Goal: Information Seeking & Learning: Check status

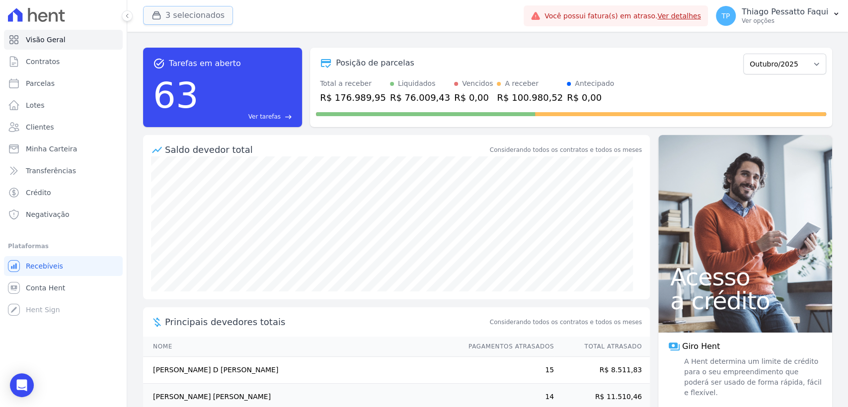
click at [170, 20] on button "3 selecionados" at bounding box center [188, 15] width 90 height 19
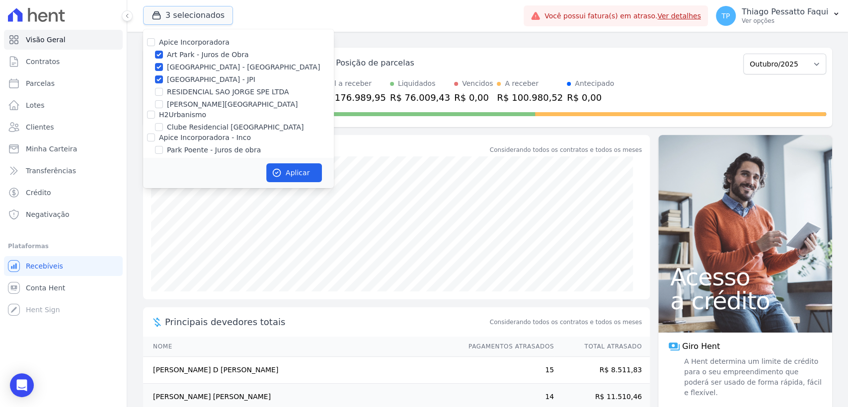
scroll to position [30, 0]
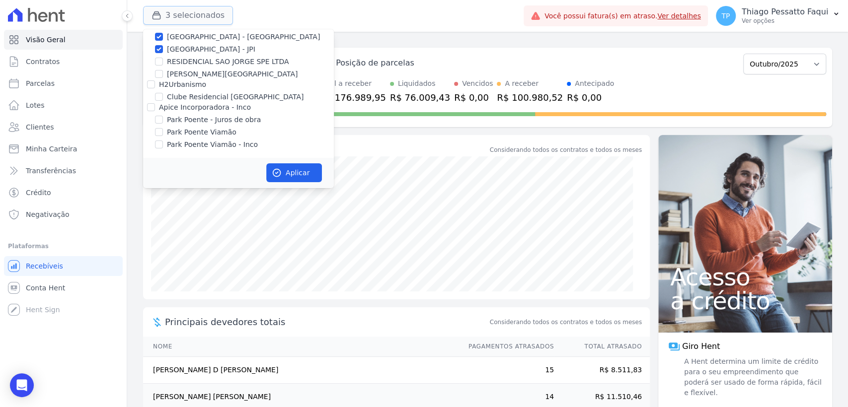
click at [192, 20] on button "3 selecionados" at bounding box center [188, 15] width 90 height 19
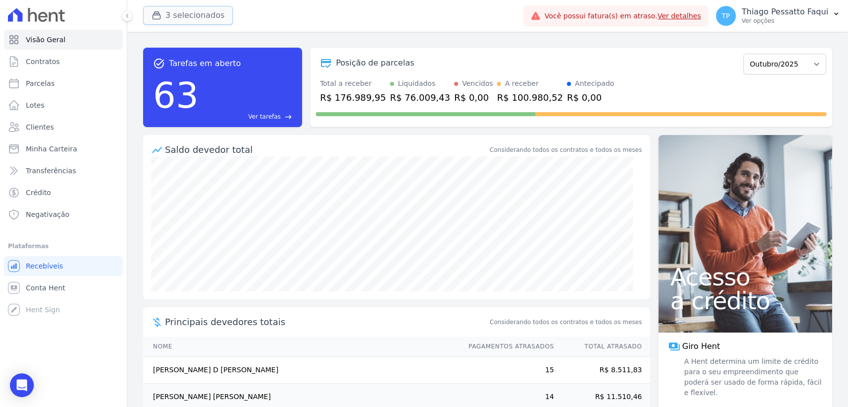
click at [199, 20] on button "3 selecionados" at bounding box center [188, 15] width 90 height 19
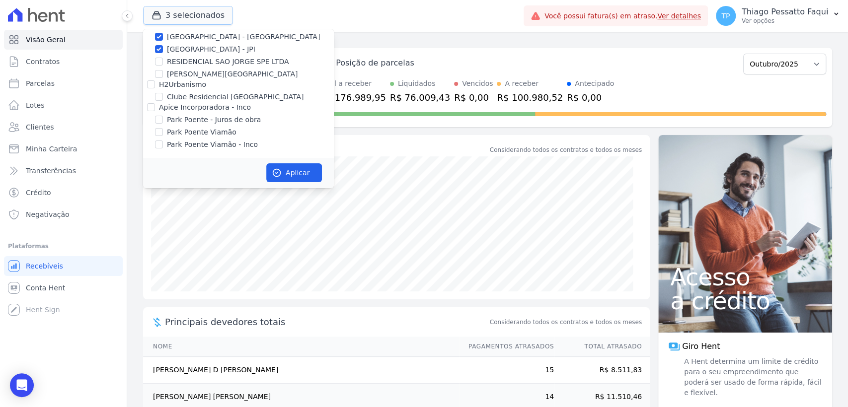
scroll to position [0, 0]
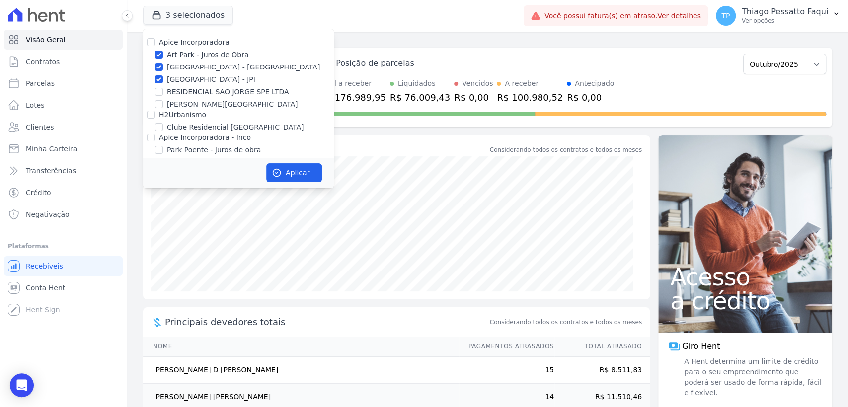
click at [181, 43] on label "Apice Incorporadora" at bounding box center [194, 42] width 71 height 8
click at [155, 43] on input "Apice Incorporadora" at bounding box center [151, 42] width 8 height 8
checkbox input "true"
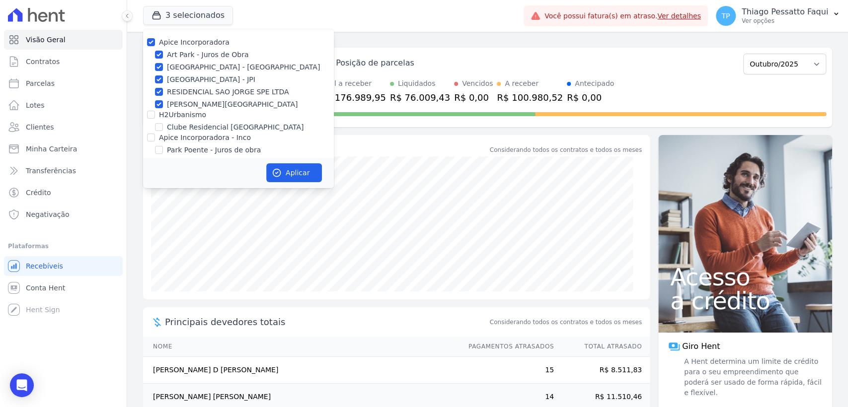
click at [194, 42] on label "Apice Incorporadora" at bounding box center [194, 42] width 71 height 8
click at [155, 42] on input "Apice Incorporadora" at bounding box center [151, 42] width 8 height 8
checkbox input "false"
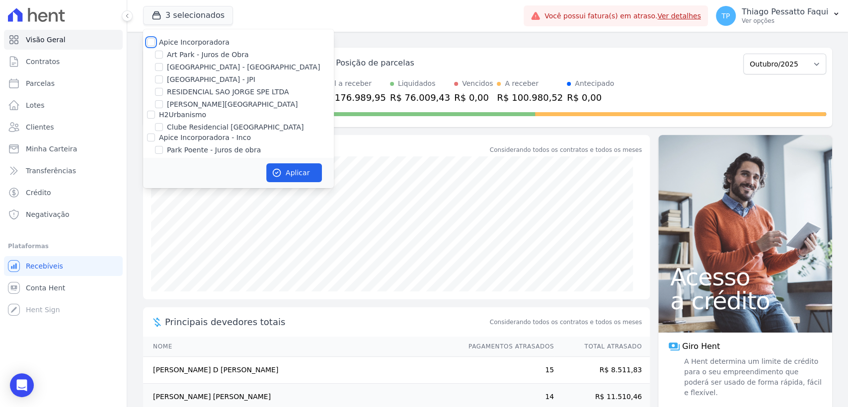
checkbox input "false"
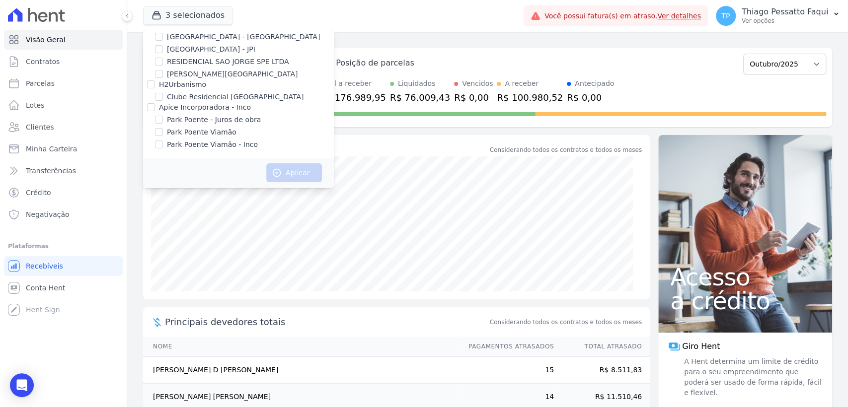
click at [231, 119] on label "Park Poente - Juros de obra" at bounding box center [214, 120] width 94 height 10
click at [163, 119] on input "Park Poente - Juros de obra" at bounding box center [159, 120] width 8 height 8
checkbox input "true"
click at [294, 171] on button "Aplicar" at bounding box center [294, 172] width 56 height 19
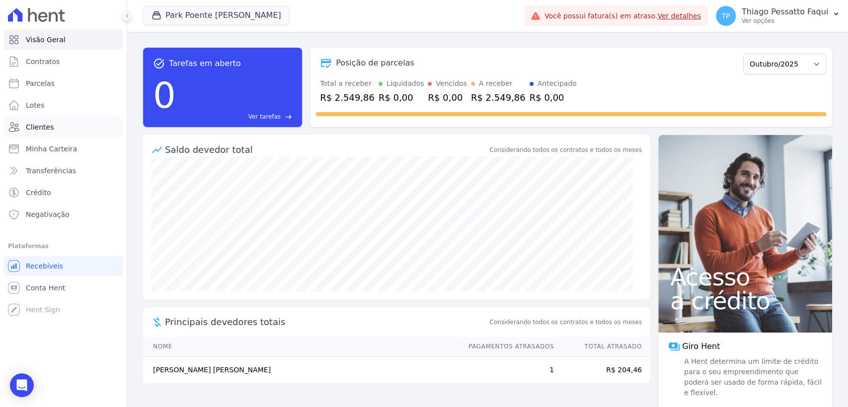
click at [61, 125] on link "Clientes" at bounding box center [63, 127] width 119 height 20
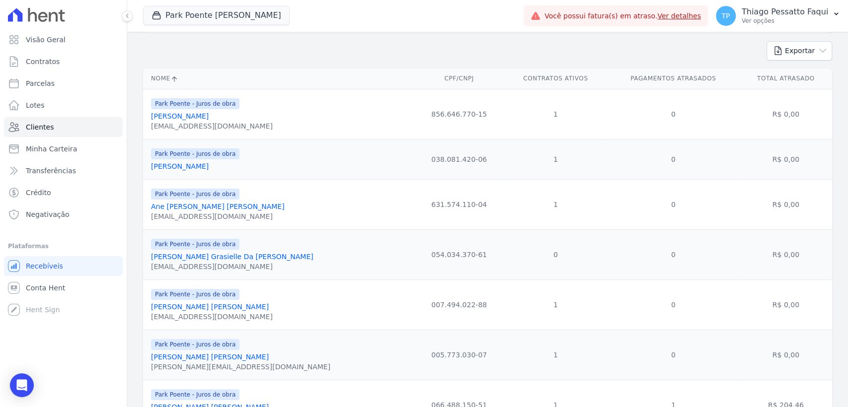
scroll to position [93, 0]
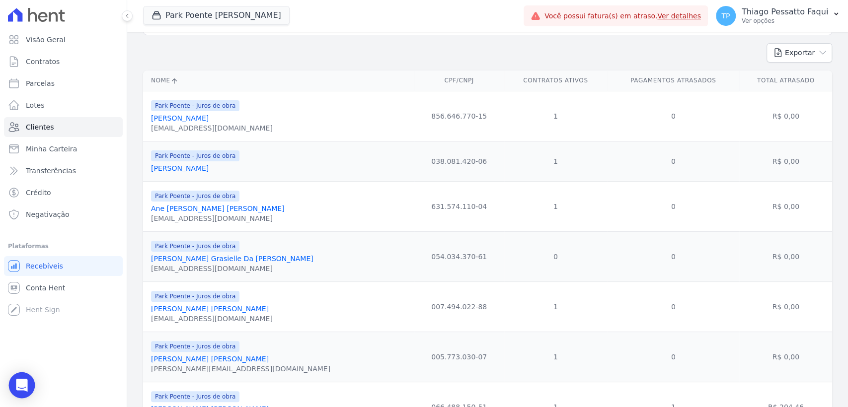
click at [28, 387] on div "Open Intercom Messenger" at bounding box center [22, 386] width 26 height 26
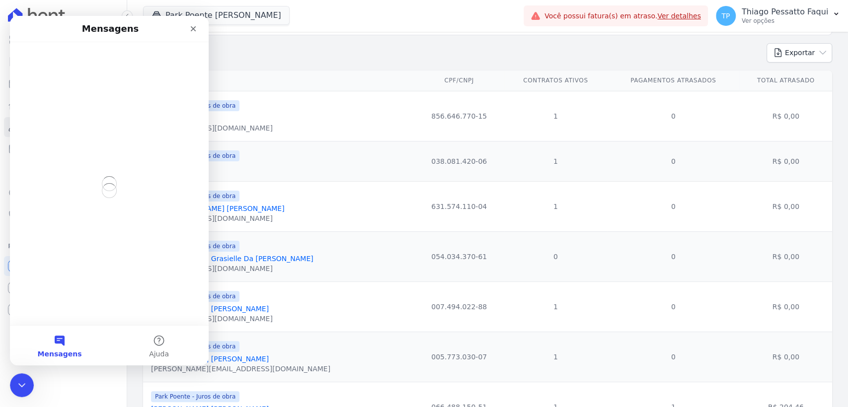
scroll to position [0, 0]
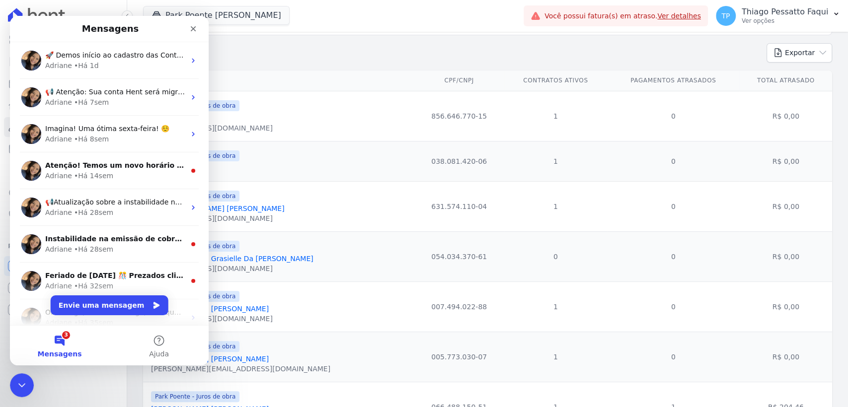
click at [394, 41] on form "search" at bounding box center [487, 26] width 689 height 33
click at [304, 92] on td "Park [PERSON_NAME] de obra [PERSON_NAME] [EMAIL_ADDRESS][DOMAIN_NAME]" at bounding box center [278, 116] width 271 height 50
click at [195, 26] on icon "Fechar" at bounding box center [193, 29] width 8 height 8
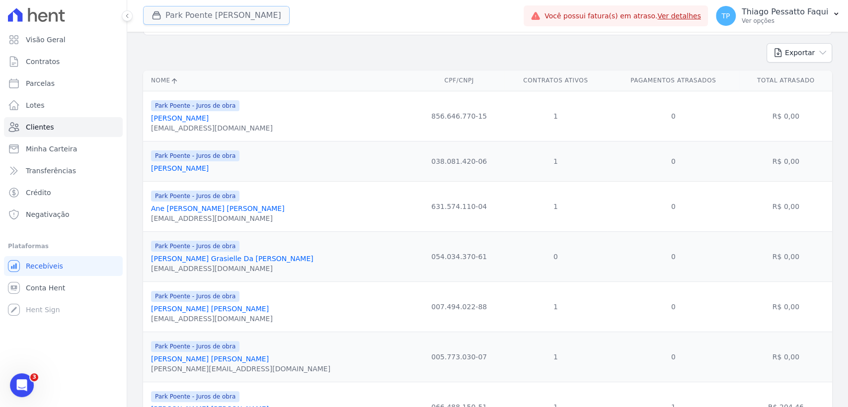
click at [185, 21] on button "Park Poente [PERSON_NAME]" at bounding box center [216, 15] width 147 height 19
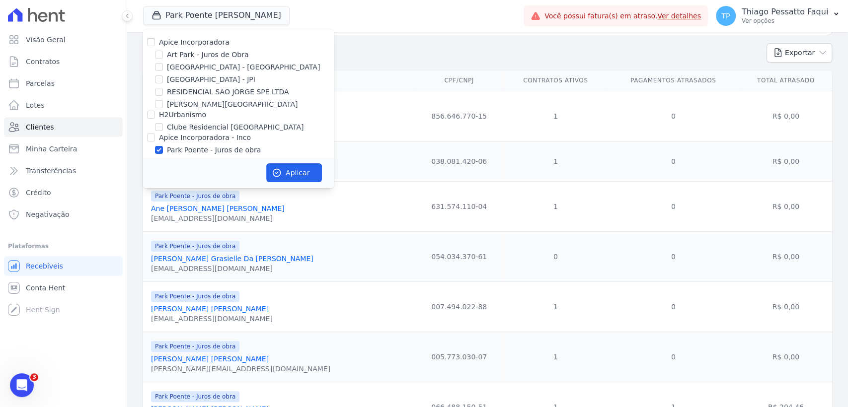
click at [191, 147] on label "Park Poente - Juros de obra" at bounding box center [214, 150] width 94 height 10
click at [163, 147] on input "Park Poente - Juros de obra" at bounding box center [159, 150] width 8 height 8
checkbox input "false"
click at [199, 67] on label "[GEOGRAPHIC_DATA] - [GEOGRAPHIC_DATA]" at bounding box center [243, 67] width 153 height 10
click at [163, 67] on input "[GEOGRAPHIC_DATA] - [GEOGRAPHIC_DATA]" at bounding box center [159, 67] width 8 height 8
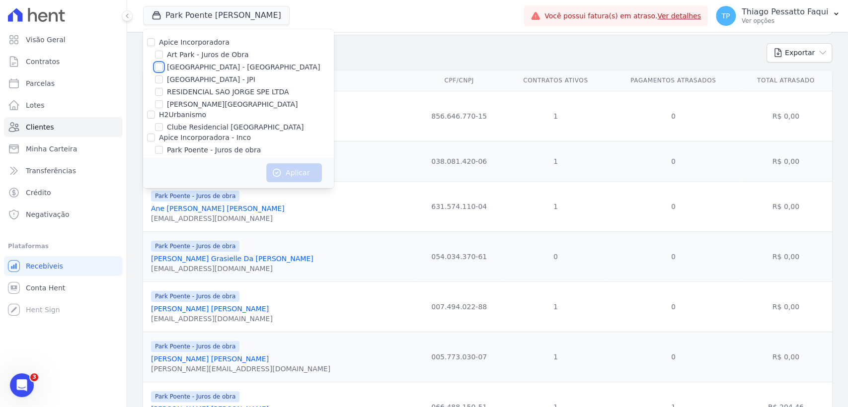
checkbox input "true"
click at [430, 136] on td "856.646.770-15" at bounding box center [459, 116] width 90 height 50
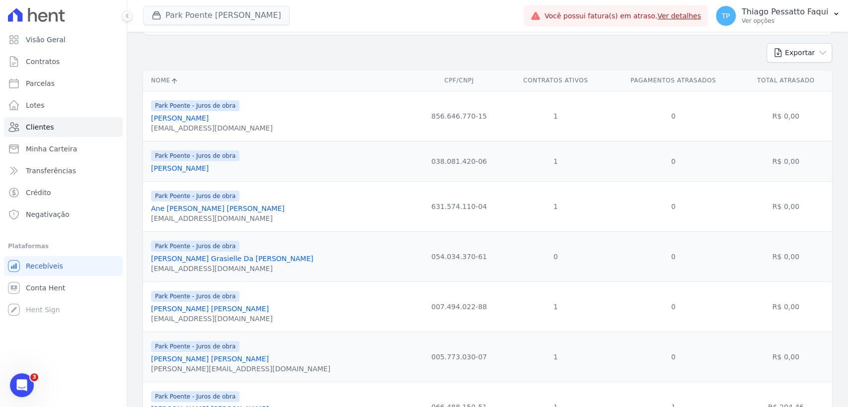
click at [202, 5] on div "Park Poente [PERSON_NAME] De [PERSON_NAME] Incorporadora [GEOGRAPHIC_DATA] - Ju…" at bounding box center [331, 16] width 377 height 33
click at [202, 9] on button "Park Poente [PERSON_NAME]" at bounding box center [216, 15] width 147 height 19
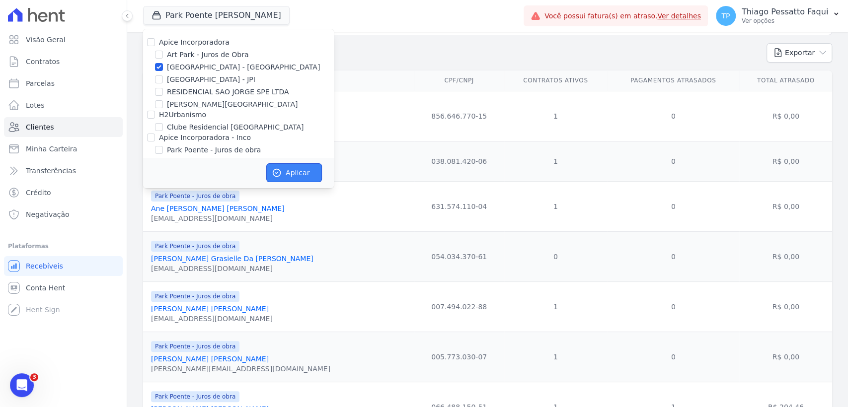
click at [290, 179] on button "Aplicar" at bounding box center [294, 172] width 56 height 19
click at [463, 65] on div "Exportar PDF CSV Dimob 2024" at bounding box center [487, 56] width 689 height 27
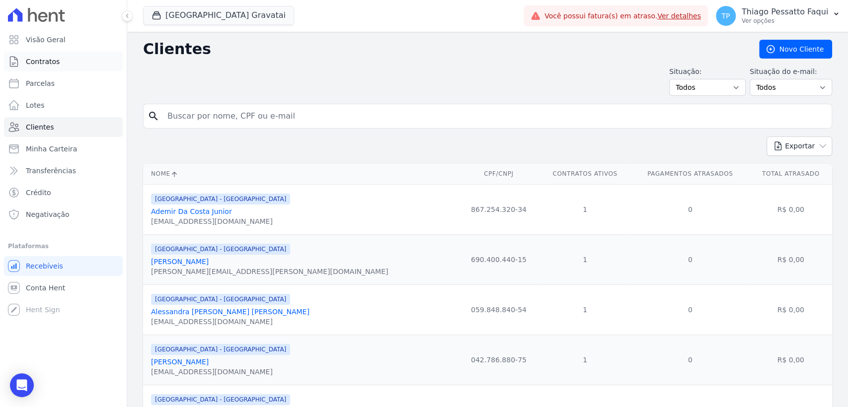
click at [63, 69] on link "Contratos" at bounding box center [63, 62] width 119 height 20
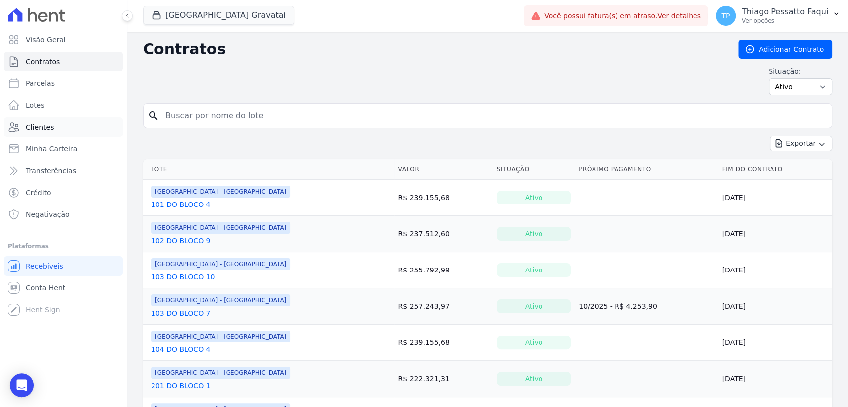
click at [73, 125] on link "Clientes" at bounding box center [63, 127] width 119 height 20
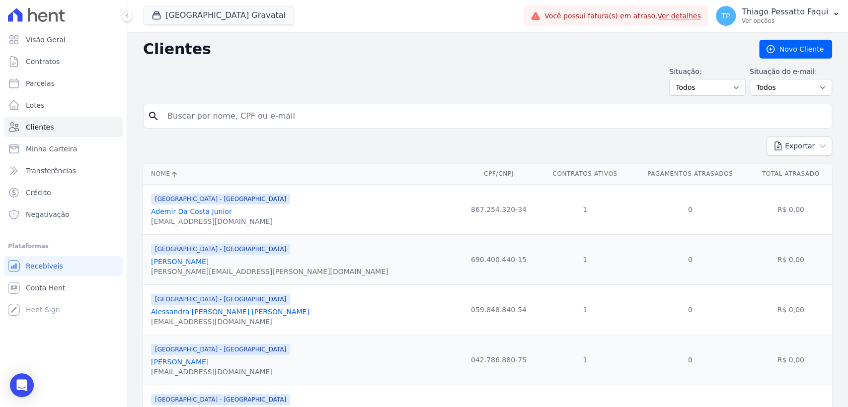
click at [211, 212] on link "Ademir Da Costa Junior" at bounding box center [191, 212] width 81 height 8
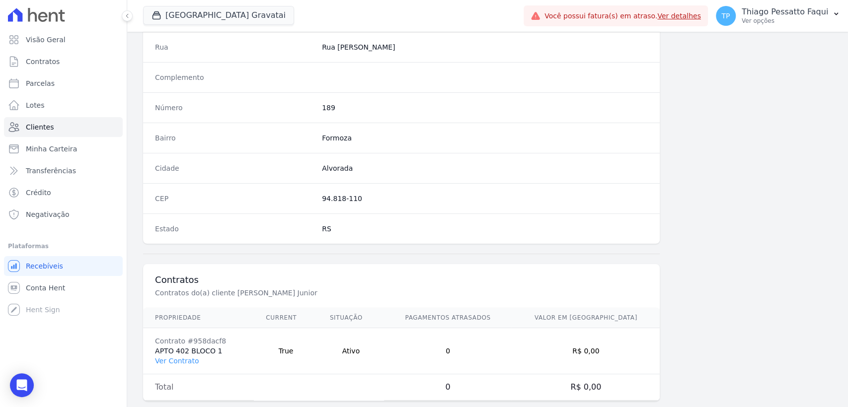
scroll to position [521, 0]
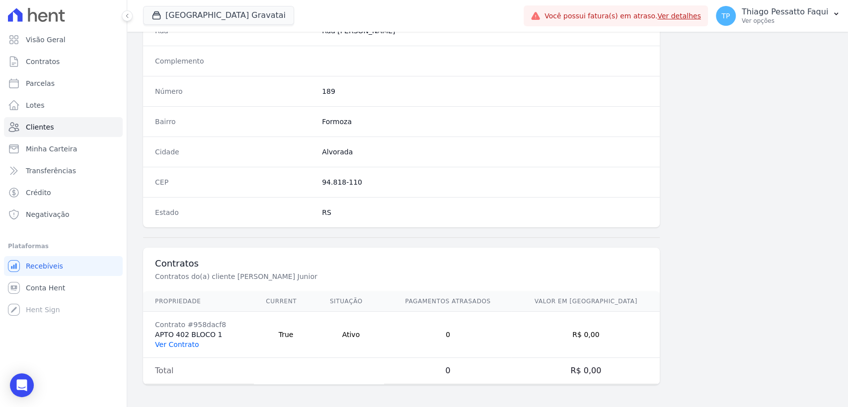
click at [182, 345] on link "Ver Contrato" at bounding box center [177, 345] width 44 height 8
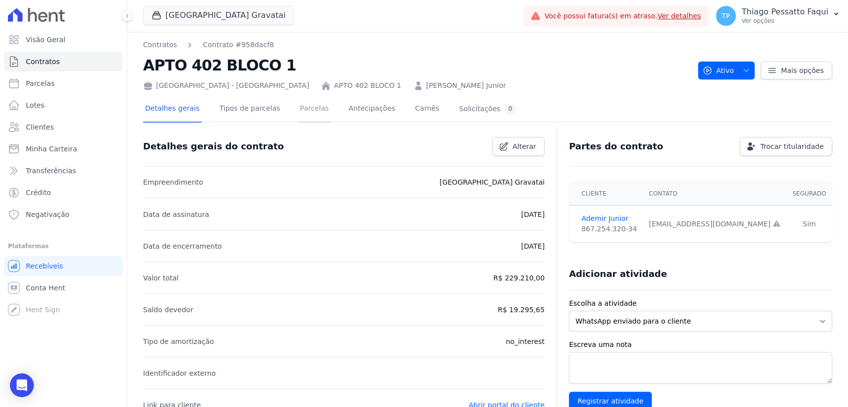
click at [304, 112] on link "Parcelas" at bounding box center [314, 109] width 33 height 26
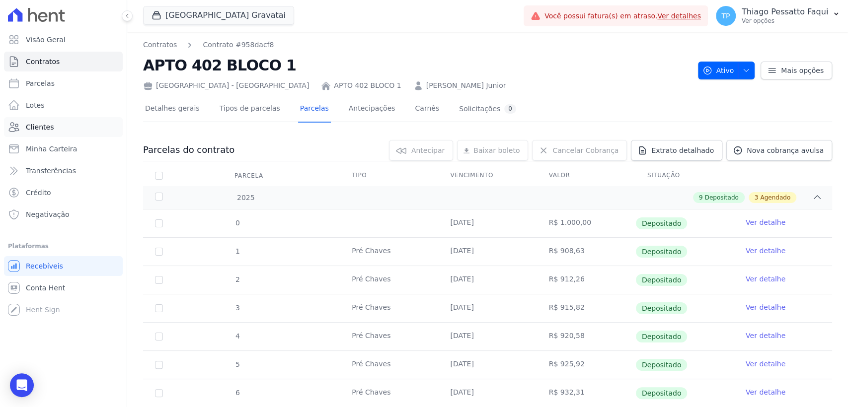
click at [58, 135] on link "Clientes" at bounding box center [63, 127] width 119 height 20
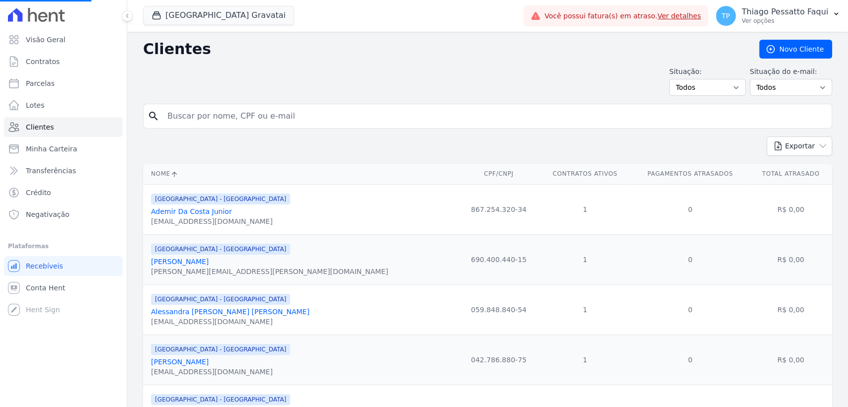
drag, startPoint x: 235, startPoint y: 118, endPoint x: 451, endPoint y: 60, distance: 223.3
click at [235, 117] on input "search" at bounding box center [494, 116] width 666 height 20
paste input "[PERSON_NAME] [PERSON_NAME]"
type input "[PERSON_NAME] [PERSON_NAME]"
click at [322, 122] on input "search" at bounding box center [494, 116] width 666 height 20
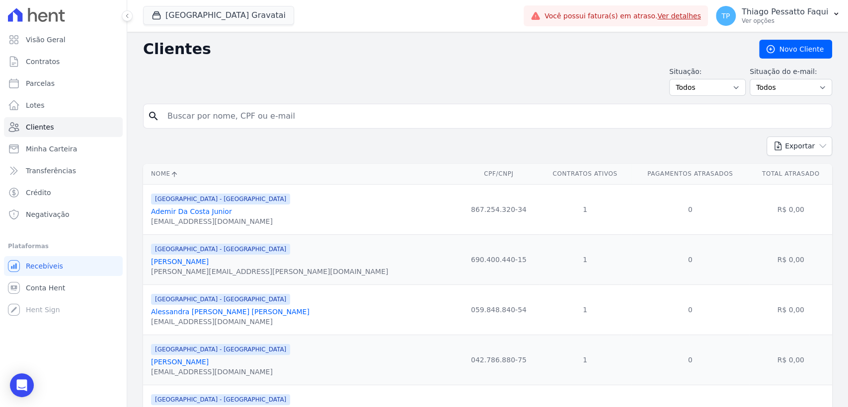
paste input "[PERSON_NAME] [PERSON_NAME]"
type input "[PERSON_NAME] [PERSON_NAME]"
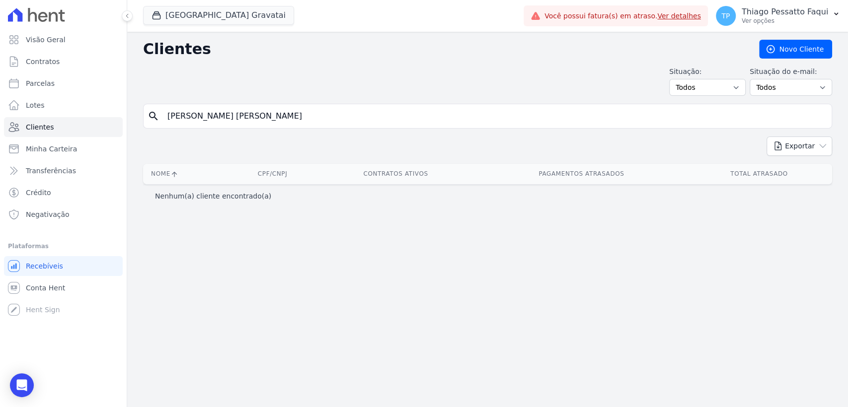
click at [201, 125] on input "[PERSON_NAME] [PERSON_NAME]" at bounding box center [494, 116] width 666 height 20
click at [201, 123] on input "[PERSON_NAME] [PERSON_NAME]" at bounding box center [494, 116] width 666 height 20
paste input "[PERSON_NAME] [PERSON_NAME]"
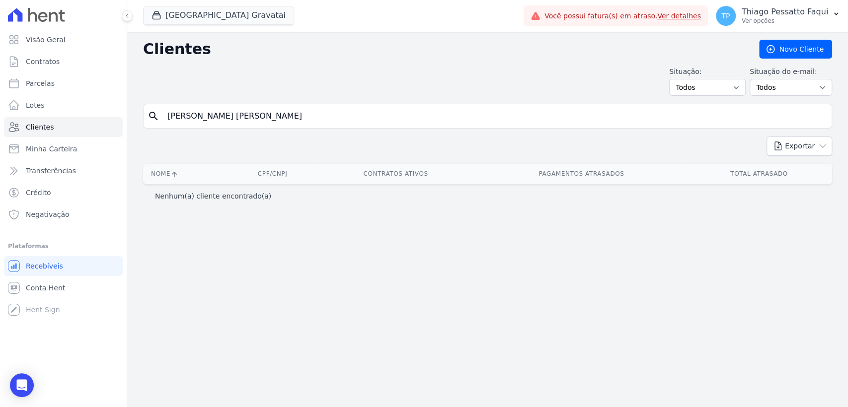
type input "[PERSON_NAME] [PERSON_NAME]"
click at [251, 108] on input "[PERSON_NAME] [PERSON_NAME]" at bounding box center [494, 116] width 666 height 20
click at [250, 108] on input "[PERSON_NAME] [PERSON_NAME]" at bounding box center [494, 116] width 666 height 20
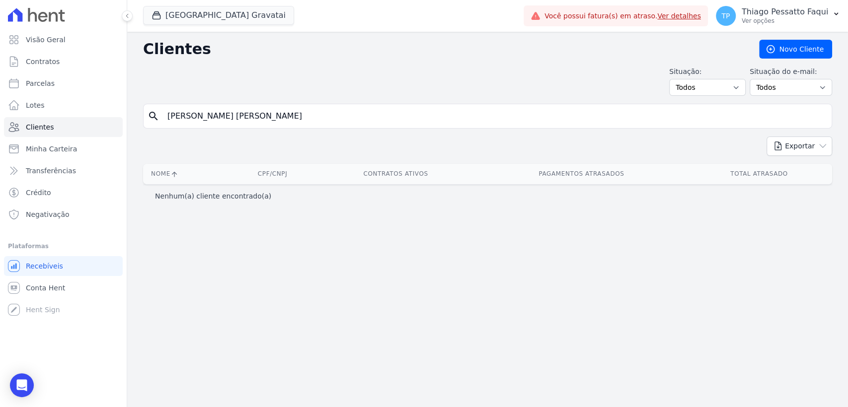
paste input "[DEMOGRAPHIC_DATA][PERSON_NAME]"
type input "[DEMOGRAPHIC_DATA][PERSON_NAME]"
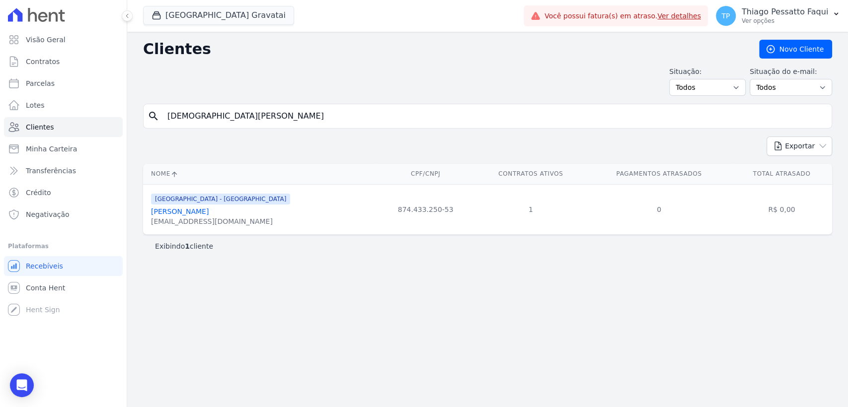
click at [200, 210] on link "[PERSON_NAME]" at bounding box center [180, 212] width 58 height 8
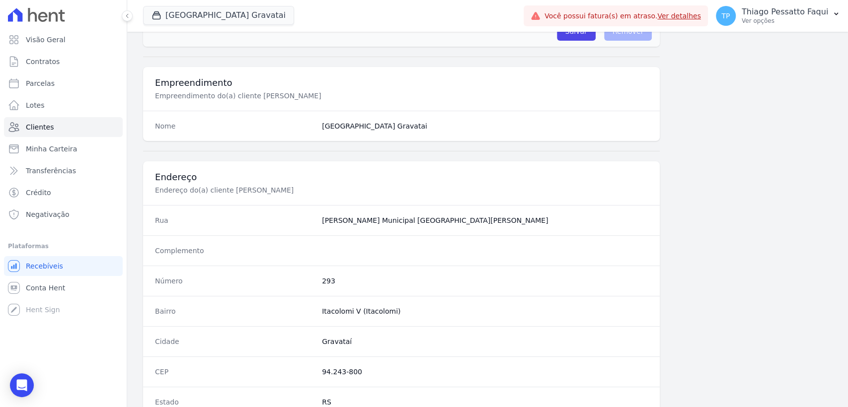
scroll to position [521, 0]
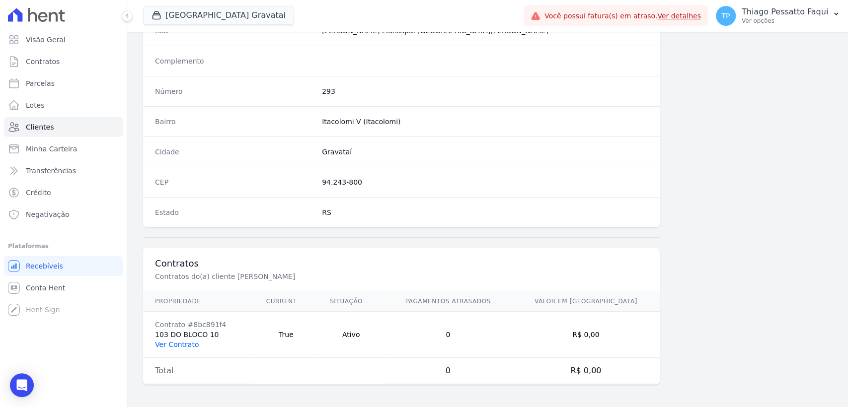
click at [178, 341] on link "Ver Contrato" at bounding box center [177, 345] width 44 height 8
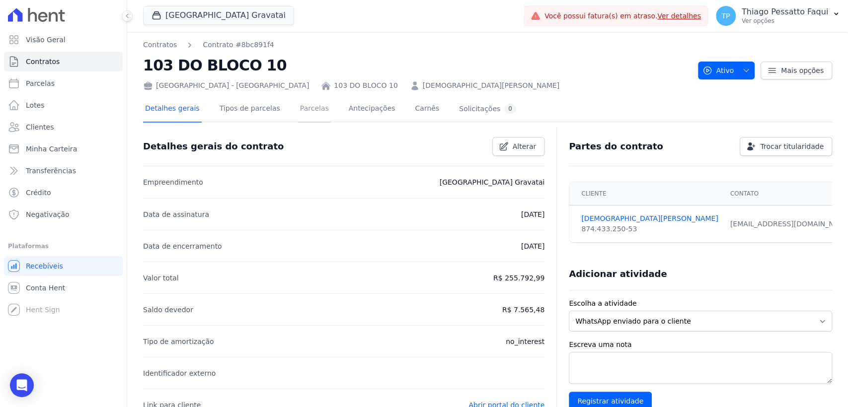
click at [302, 106] on link "Parcelas" at bounding box center [314, 109] width 33 height 26
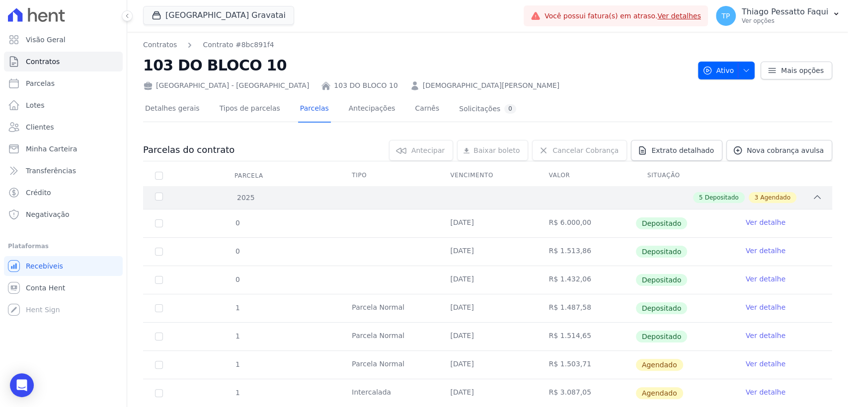
scroll to position [55, 0]
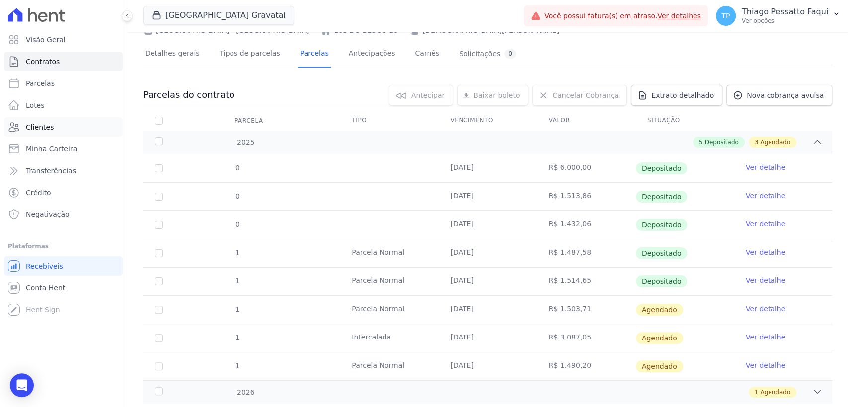
click at [59, 135] on link "Clientes" at bounding box center [63, 127] width 119 height 20
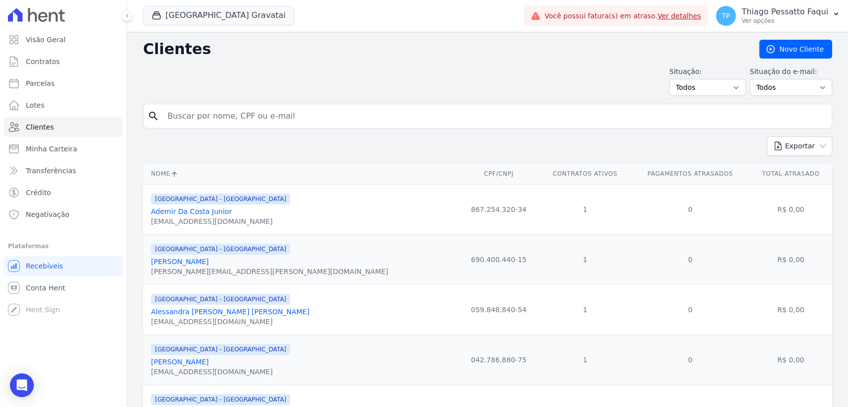
click at [216, 120] on input "search" at bounding box center [494, 116] width 666 height 20
paste input "[PERSON_NAME] [PERSON_NAME] [PERSON_NAME]"
drag, startPoint x: 195, startPoint y: 118, endPoint x: 471, endPoint y: 108, distance: 276.4
click at [471, 108] on input "[PERSON_NAME] [PERSON_NAME] [PERSON_NAME]" at bounding box center [494, 116] width 666 height 20
type input "[PERSON_NAME]"
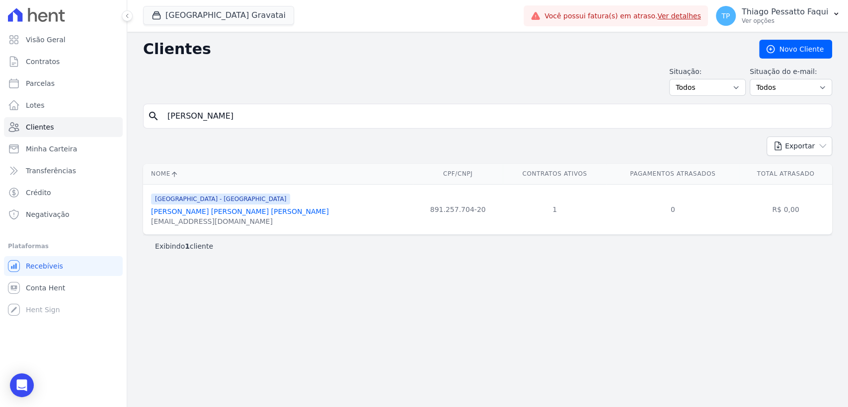
click at [249, 210] on link "[PERSON_NAME] [PERSON_NAME] [PERSON_NAME]" at bounding box center [240, 212] width 178 height 8
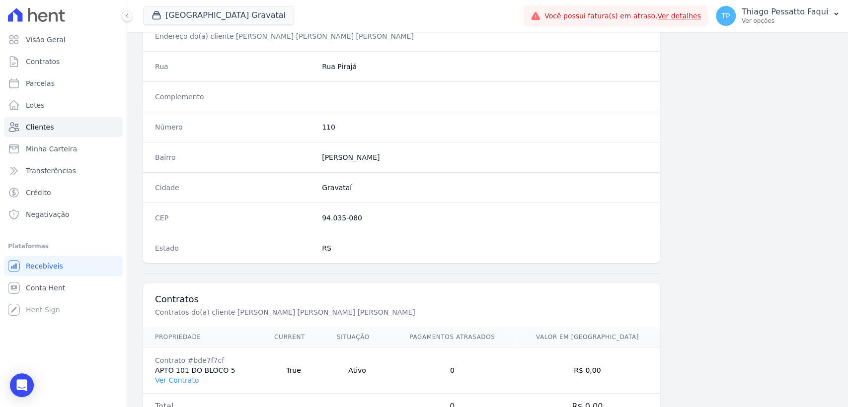
scroll to position [521, 0]
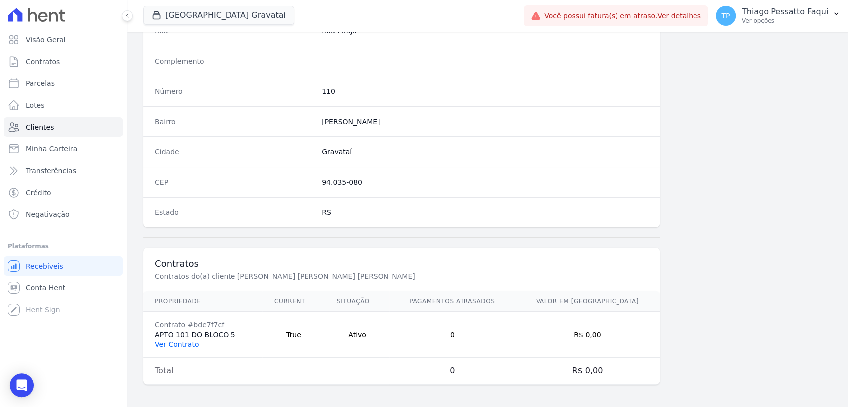
click at [175, 345] on link "Ver Contrato" at bounding box center [177, 345] width 44 height 8
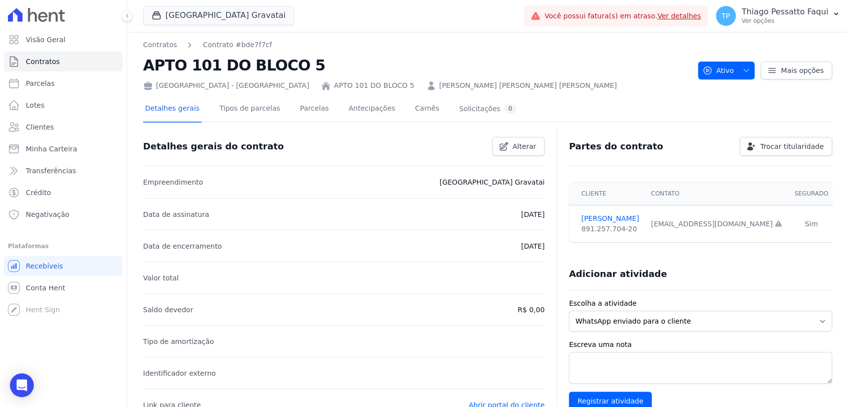
click at [282, 109] on div "Detalhes gerais Tipos de parcelas [GEOGRAPHIC_DATA] Antecipações [PERSON_NAME] …" at bounding box center [330, 109] width 375 height 26
click at [298, 113] on link "Parcelas" at bounding box center [314, 109] width 33 height 26
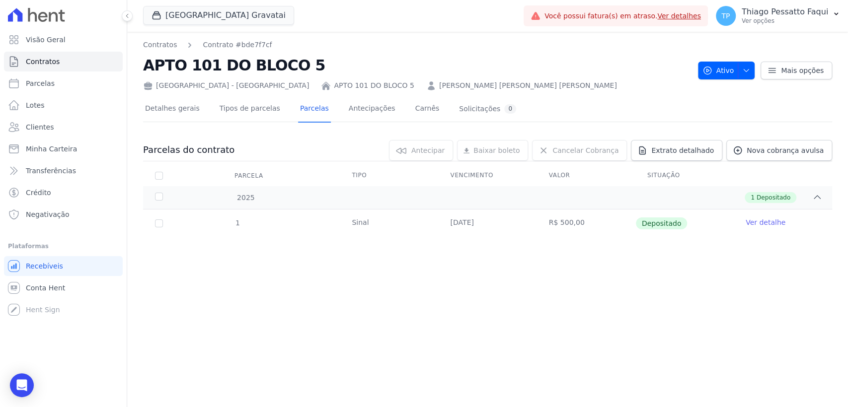
click at [290, 276] on div "Contratos Contrato #bde7f7cf APTO 101 DO BLOCO 5 [GEOGRAPHIC_DATA] - [GEOGRAPHI…" at bounding box center [487, 220] width 721 height 376
click at [64, 124] on link "Clientes" at bounding box center [63, 127] width 119 height 20
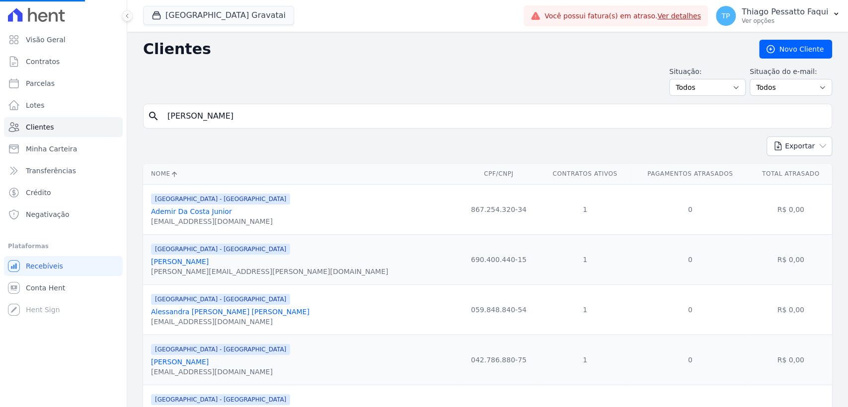
click at [175, 120] on input "[PERSON_NAME]" at bounding box center [494, 116] width 666 height 20
click at [175, 120] on input "search" at bounding box center [494, 116] width 666 height 20
paste input "[PERSON_NAME]"
type input "[PERSON_NAME]"
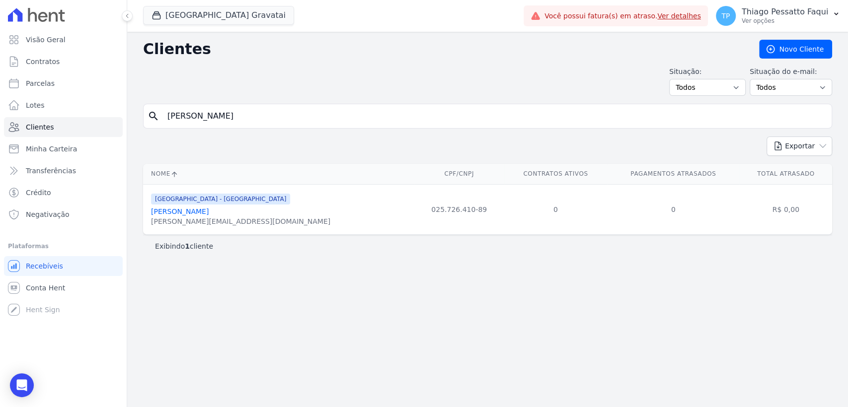
click at [201, 209] on link "[PERSON_NAME]" at bounding box center [180, 212] width 58 height 8
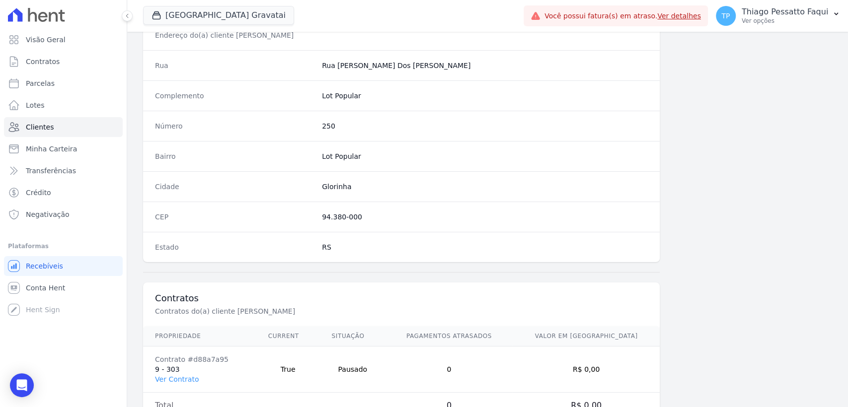
scroll to position [521, 0]
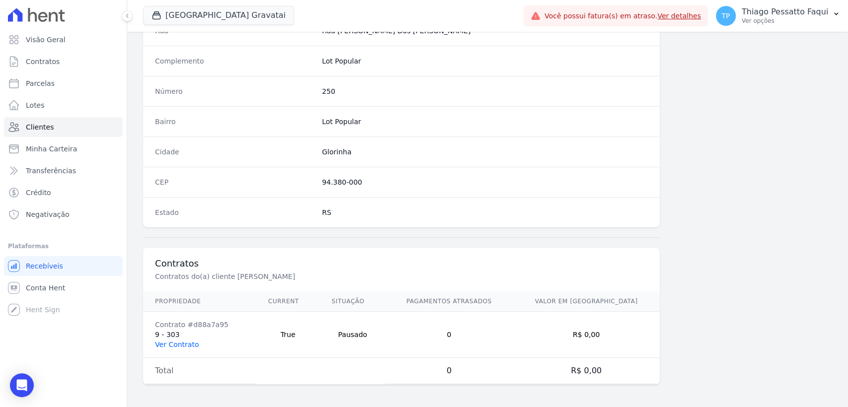
click at [187, 341] on link "Ver Contrato" at bounding box center [177, 345] width 44 height 8
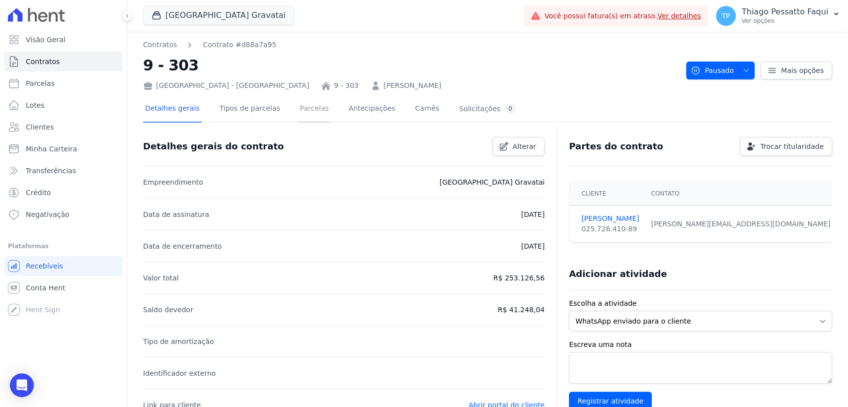
click at [298, 110] on link "Parcelas" at bounding box center [314, 109] width 33 height 26
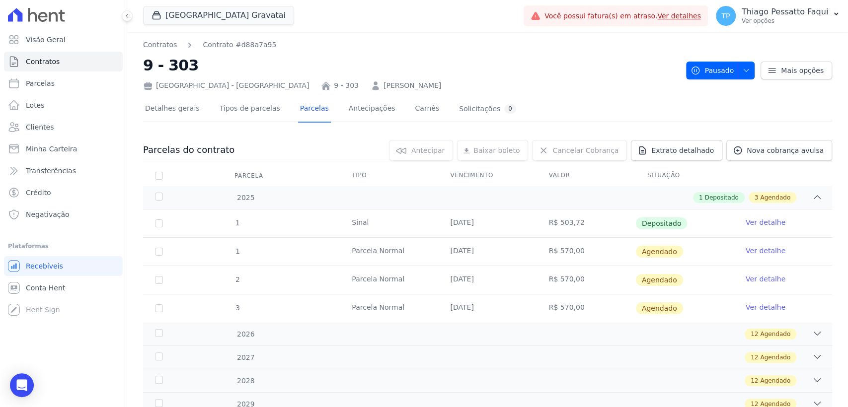
click at [439, 236] on td "[DATE]" at bounding box center [487, 224] width 98 height 28
click at [446, 247] on td "[DATE]" at bounding box center [487, 252] width 98 height 28
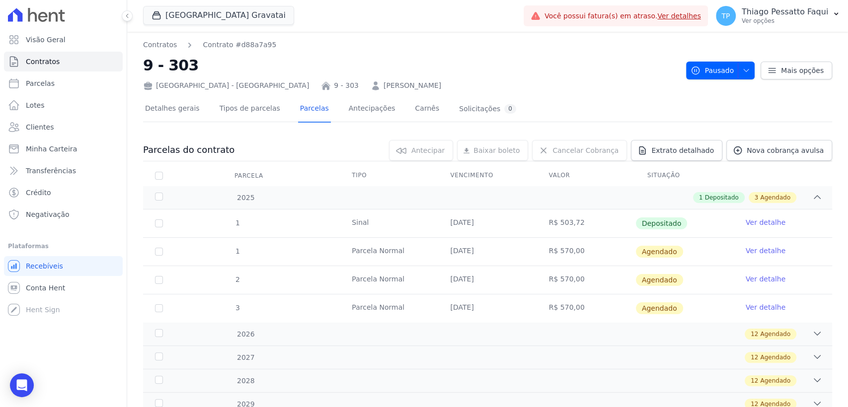
scroll to position [55, 0]
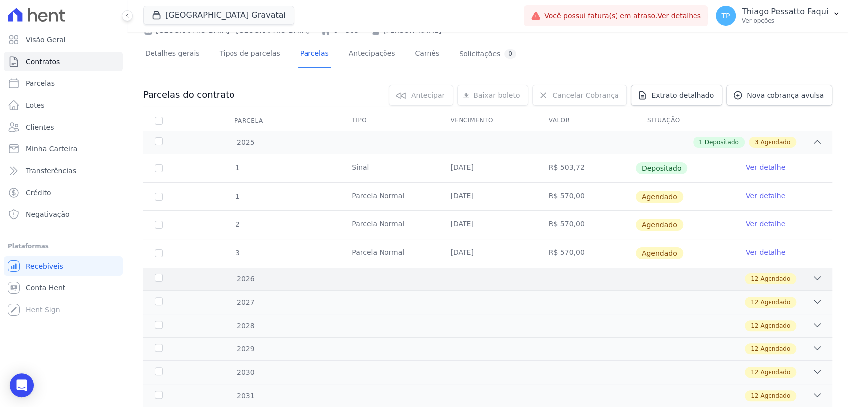
click at [370, 279] on div "12 Agendado" at bounding box center [522, 279] width 602 height 11
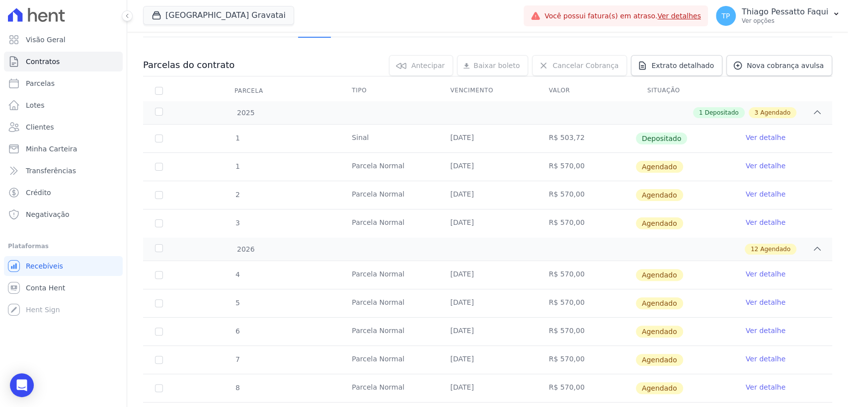
scroll to position [110, 0]
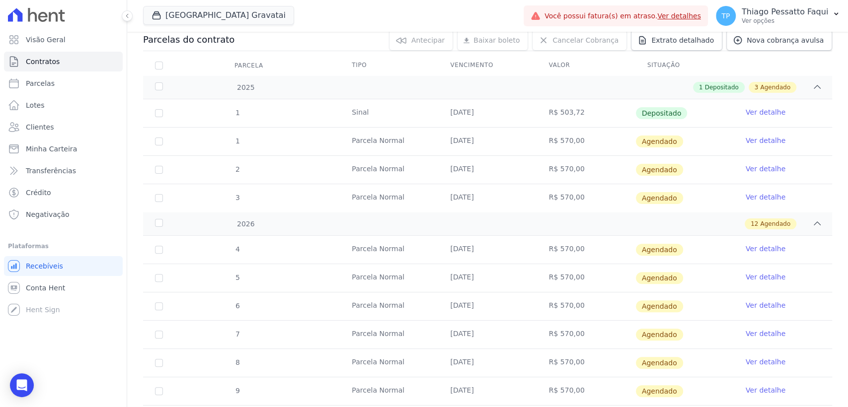
click at [472, 144] on td "[DATE]" at bounding box center [487, 142] width 98 height 28
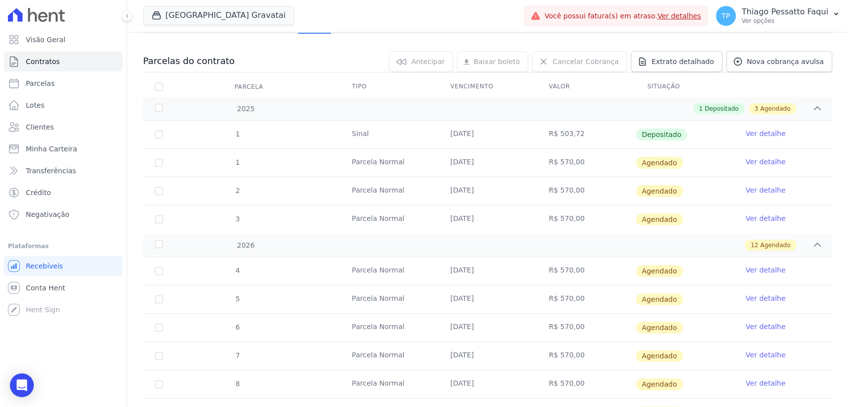
scroll to position [55, 0]
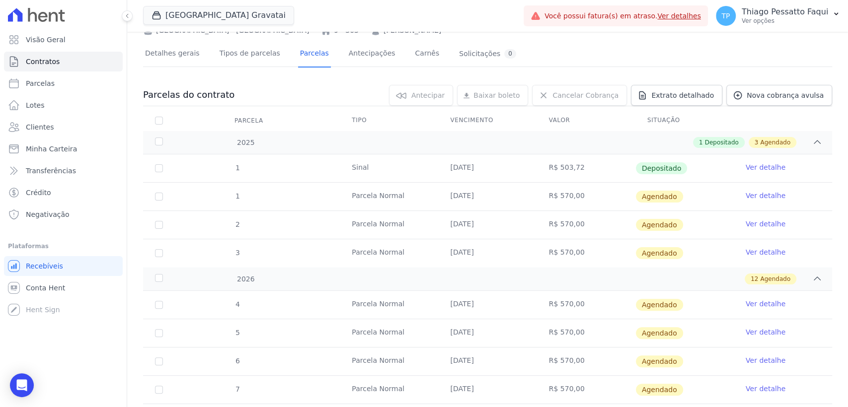
click at [440, 179] on td "[DATE]" at bounding box center [487, 169] width 98 height 28
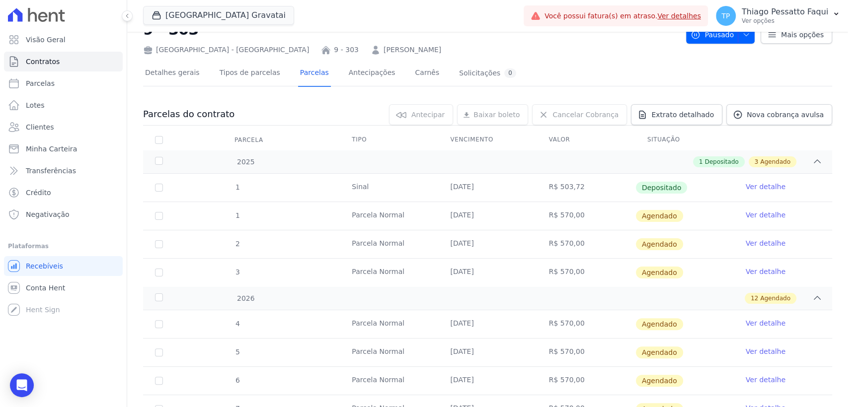
scroll to position [110, 0]
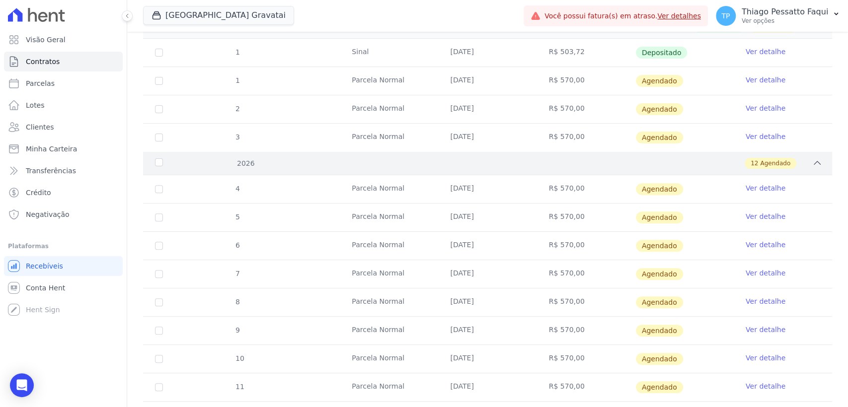
click at [310, 169] on div "2026 12 Agendado" at bounding box center [487, 163] width 689 height 23
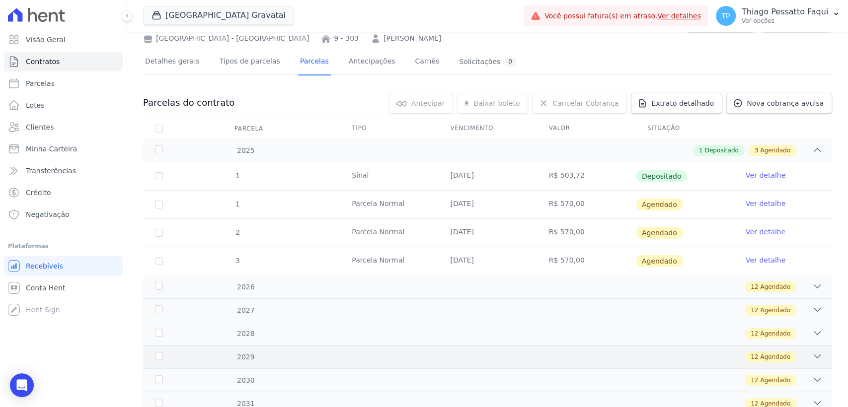
scroll to position [107, 0]
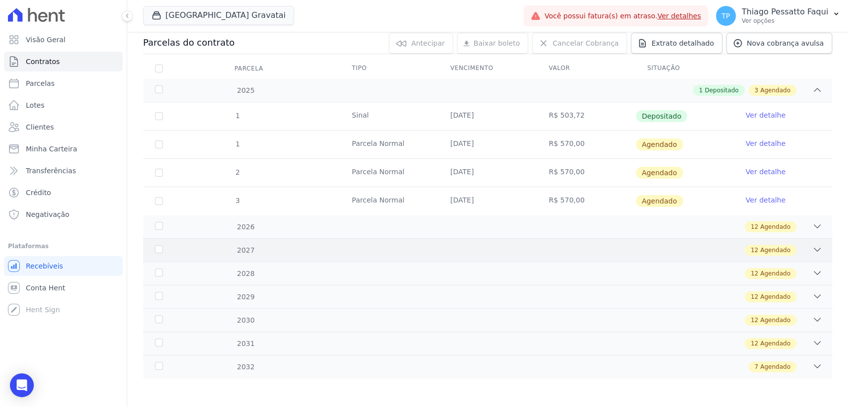
click at [452, 245] on div "12 Agendado" at bounding box center [522, 250] width 602 height 11
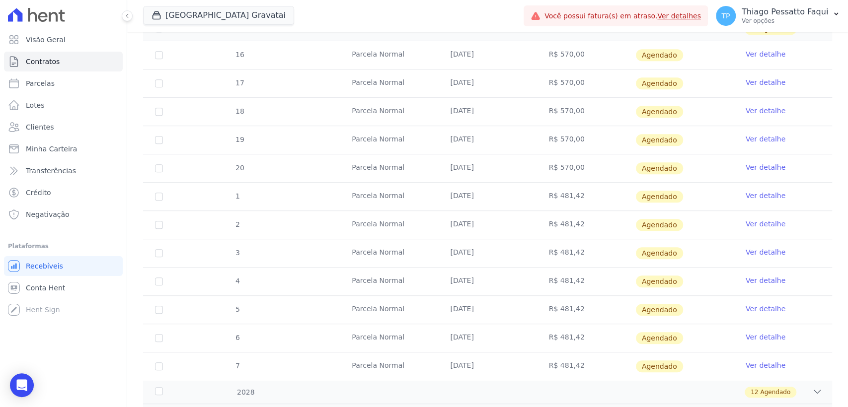
scroll to position [163, 0]
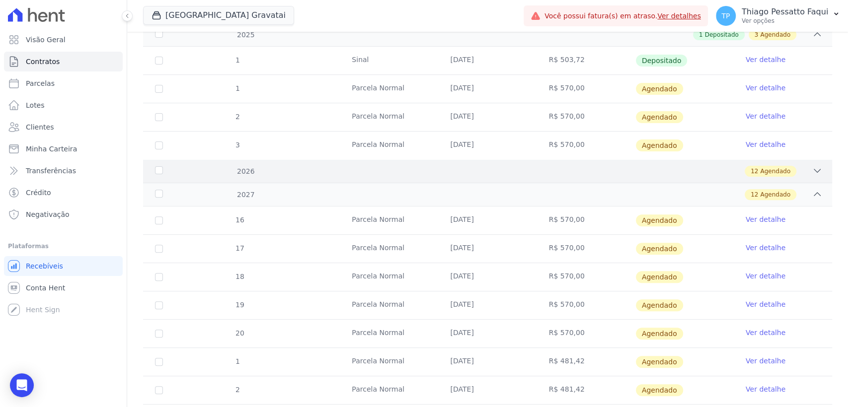
click at [532, 174] on div "12 Agendado" at bounding box center [522, 171] width 602 height 11
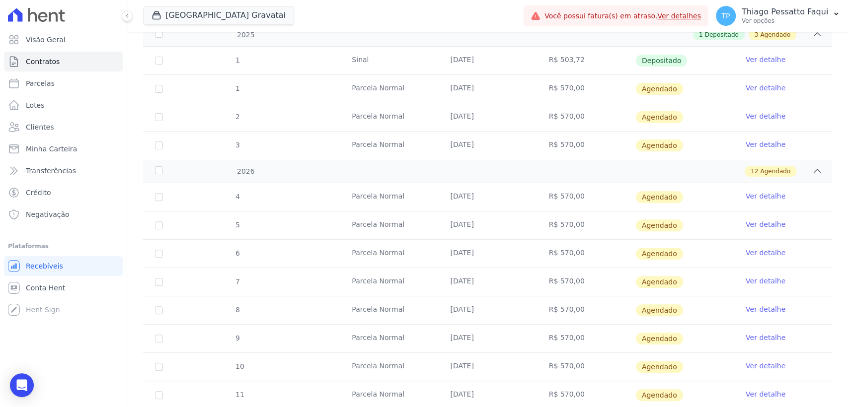
drag, startPoint x: 548, startPoint y: 82, endPoint x: 585, endPoint y: 259, distance: 181.0
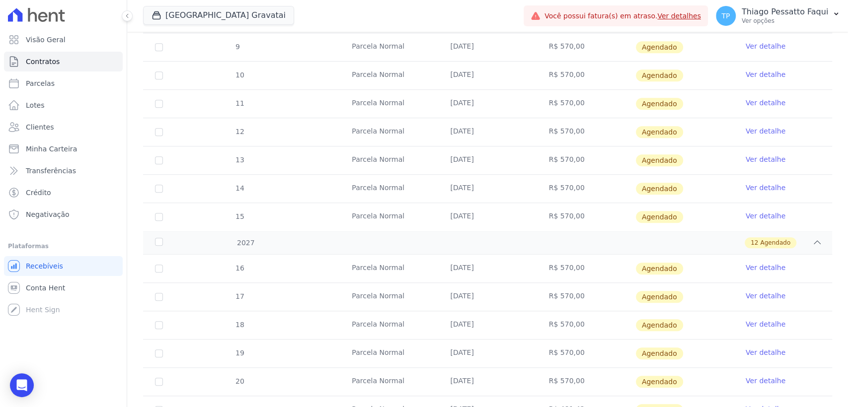
scroll to position [234, 0]
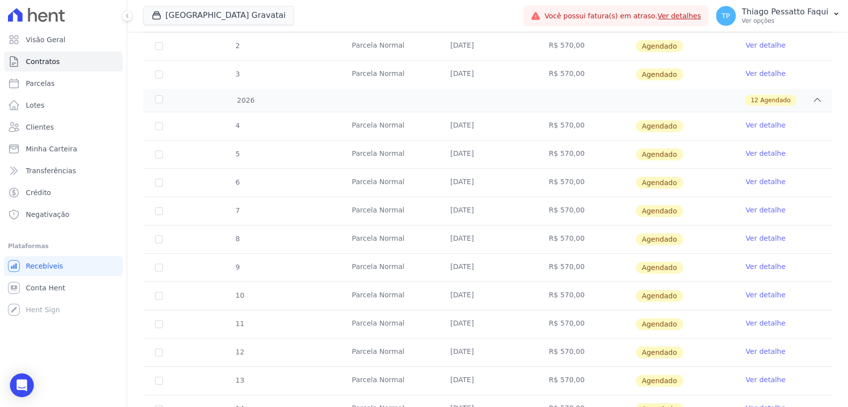
click at [552, 219] on td "R$ 570,00" at bounding box center [586, 211] width 98 height 28
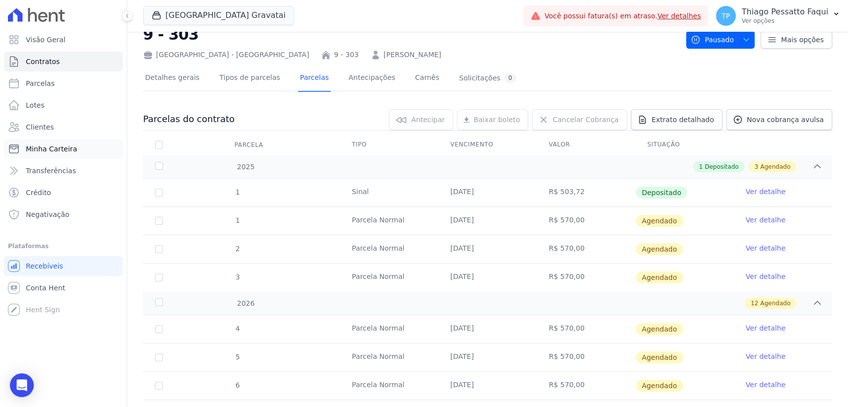
scroll to position [0, 0]
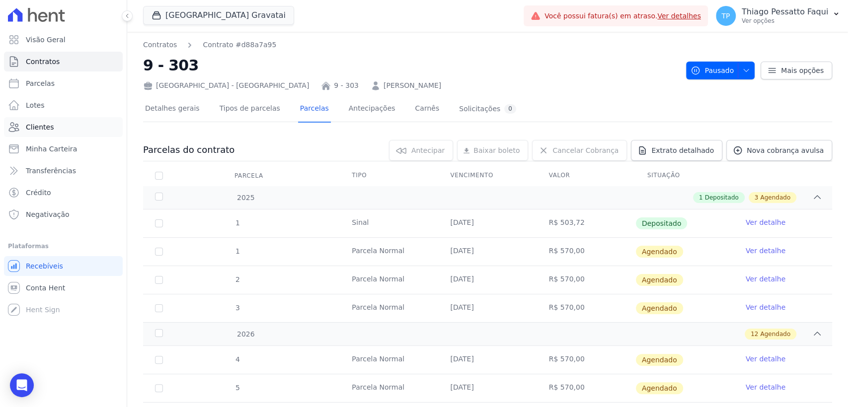
click at [40, 133] on link "Clientes" at bounding box center [63, 127] width 119 height 20
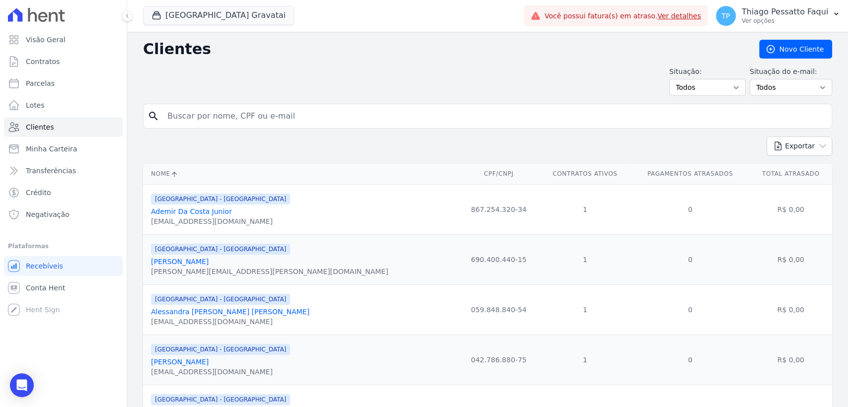
click at [218, 117] on input "search" at bounding box center [494, 116] width 666 height 20
paste input "[PERSON_NAME]"
type input "[PERSON_NAME]"
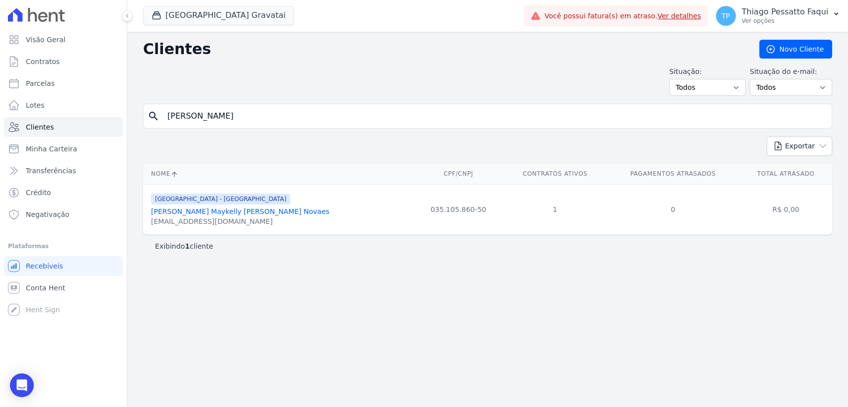
click at [246, 212] on link "[PERSON_NAME] Maykelly [PERSON_NAME] Novaes" at bounding box center [240, 212] width 178 height 8
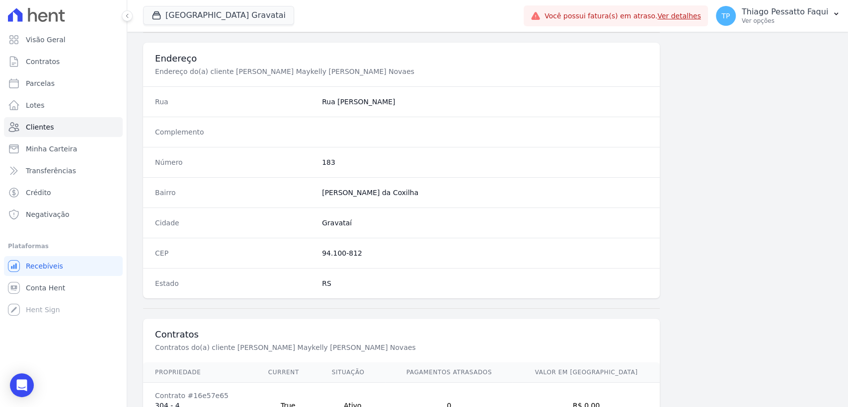
scroll to position [521, 0]
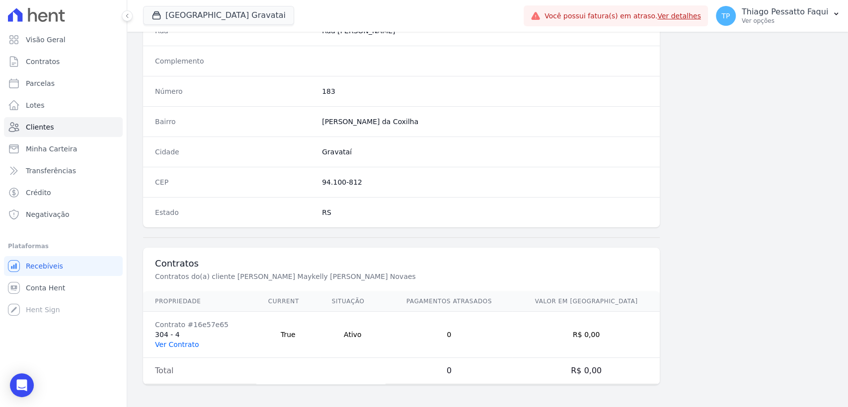
click at [183, 346] on link "Ver Contrato" at bounding box center [177, 345] width 44 height 8
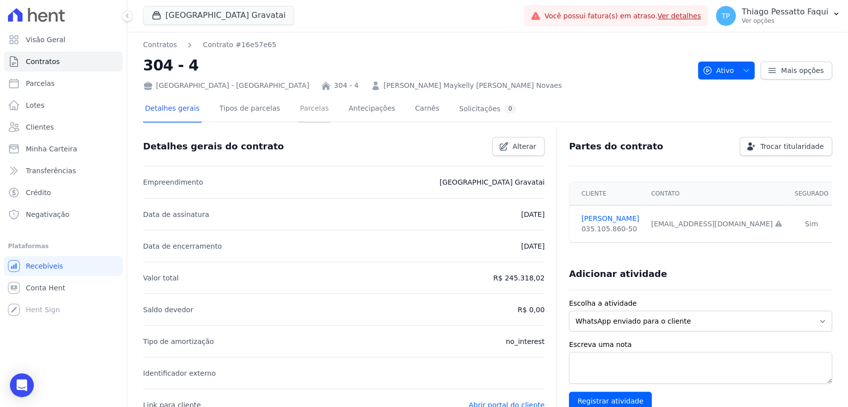
click at [298, 114] on link "Parcelas" at bounding box center [314, 109] width 33 height 26
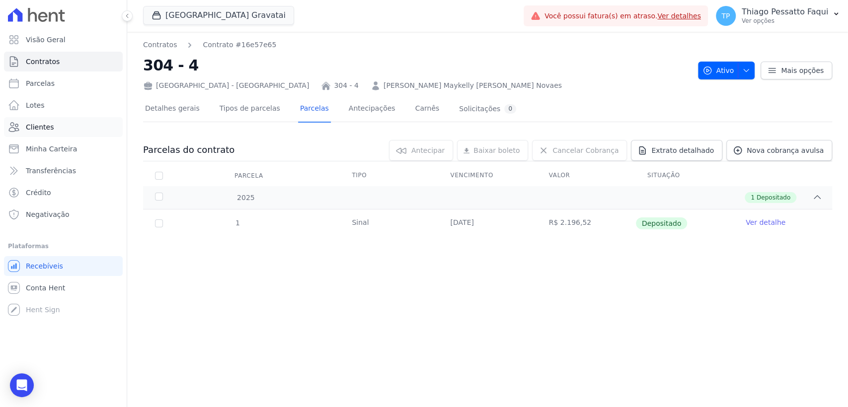
click at [47, 120] on link "Clientes" at bounding box center [63, 127] width 119 height 20
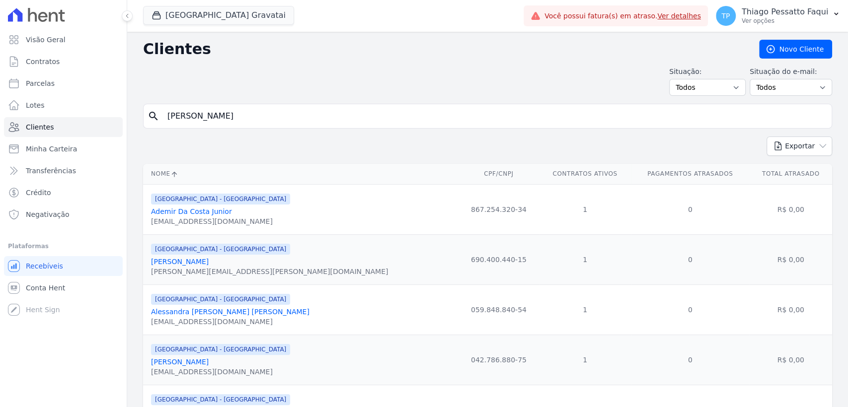
click at [226, 120] on input "[PERSON_NAME]" at bounding box center [494, 116] width 666 height 20
type input "[PERSON_NAME]"
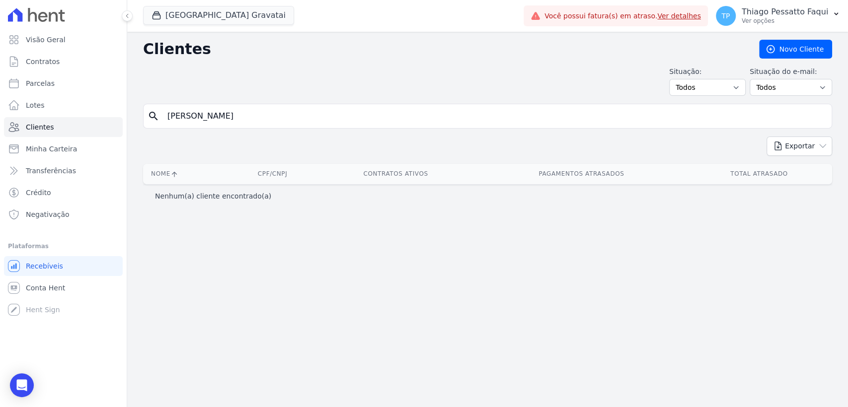
click at [261, 121] on input "[PERSON_NAME]" at bounding box center [494, 116] width 666 height 20
paste input "[PERSON_NAME]"
type input "[PERSON_NAME]"
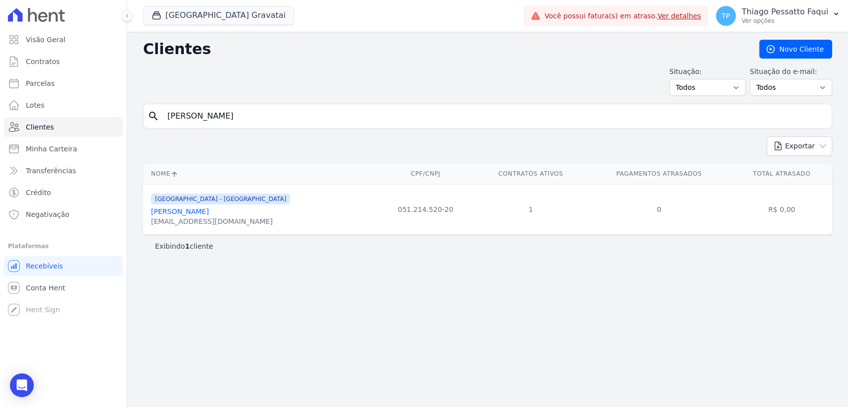
click at [211, 206] on div "[GEOGRAPHIC_DATA] - [GEOGRAPHIC_DATA] [PERSON_NAME] [EMAIL_ADDRESS][DOMAIN_NAME]" at bounding box center [220, 210] width 139 height 34
click at [209, 209] on link "[PERSON_NAME]" at bounding box center [180, 212] width 58 height 8
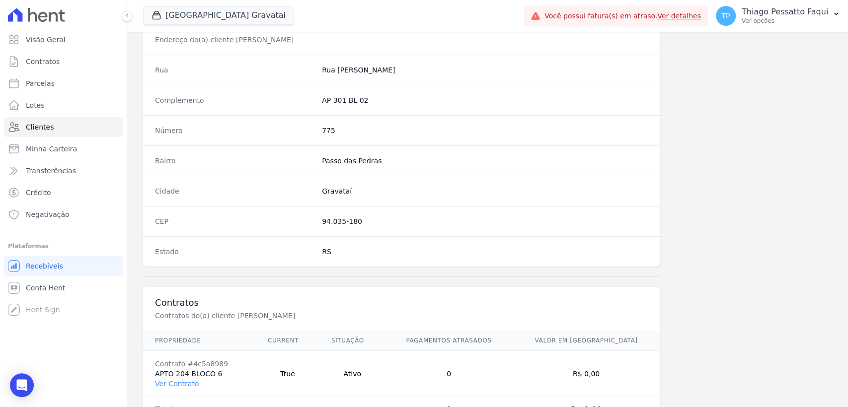
scroll to position [521, 0]
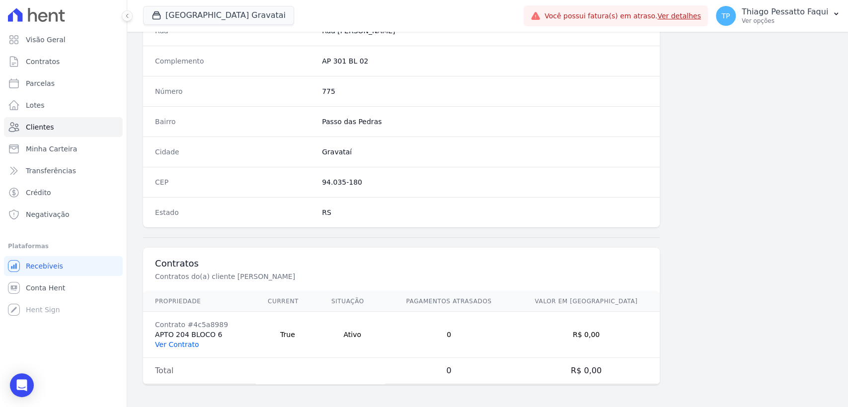
click at [184, 341] on link "Ver Contrato" at bounding box center [177, 345] width 44 height 8
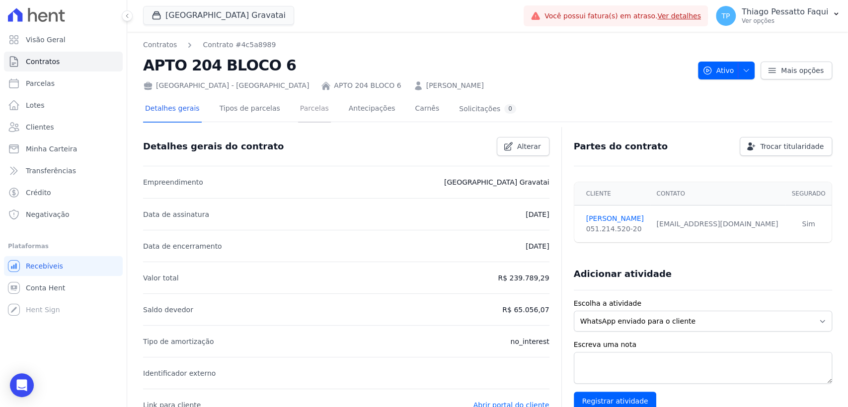
click at [306, 111] on link "Parcelas" at bounding box center [314, 109] width 33 height 26
